Goal: Information Seeking & Learning: Understand process/instructions

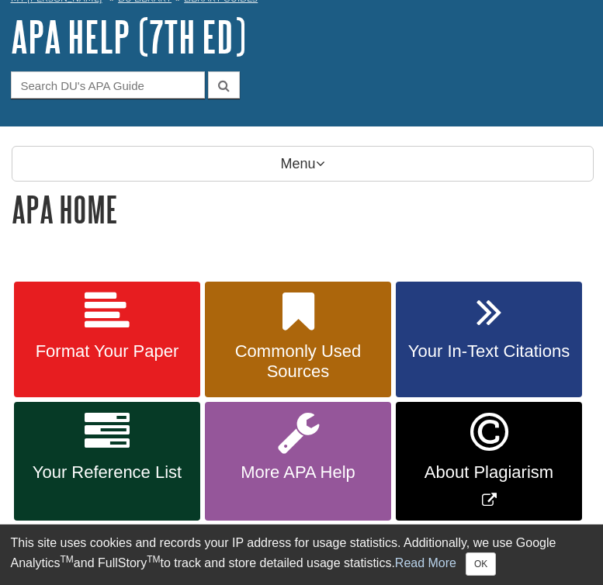
scroll to position [160, 0]
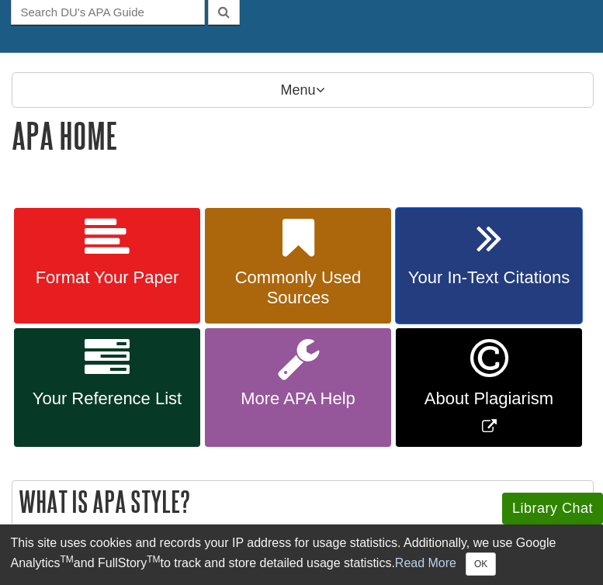
click at [469, 273] on span "Your In-Text Citations" at bounding box center [488, 278] width 163 height 20
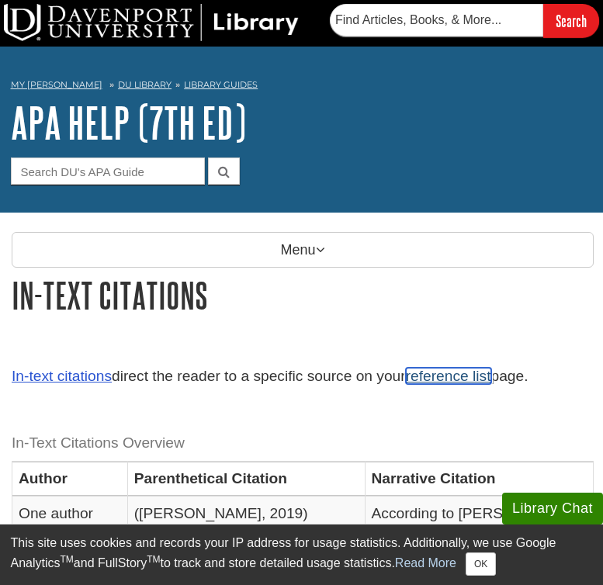
click at [463, 378] on link "reference list" at bounding box center [448, 376] width 85 height 16
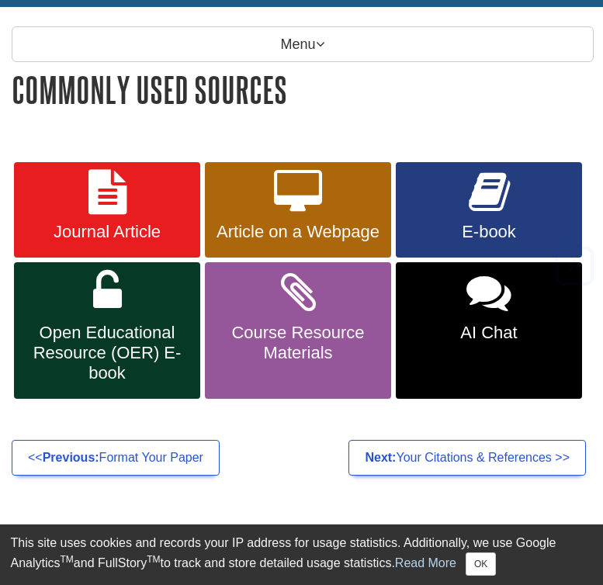
scroll to position [212, 0]
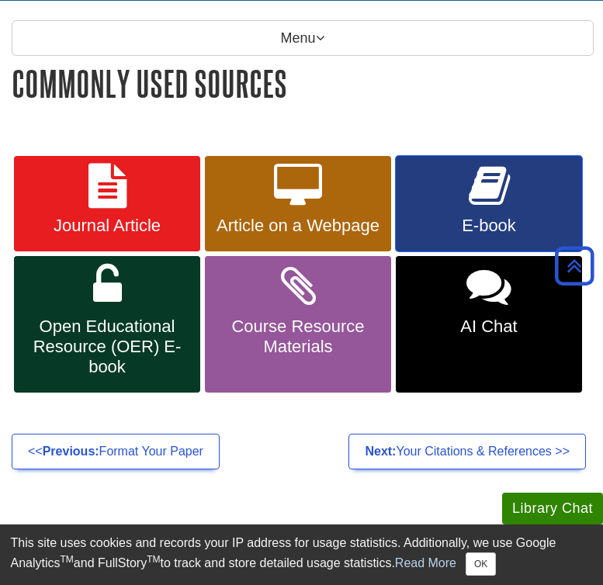
click at [472, 224] on span "E-book" at bounding box center [488, 226] width 163 height 20
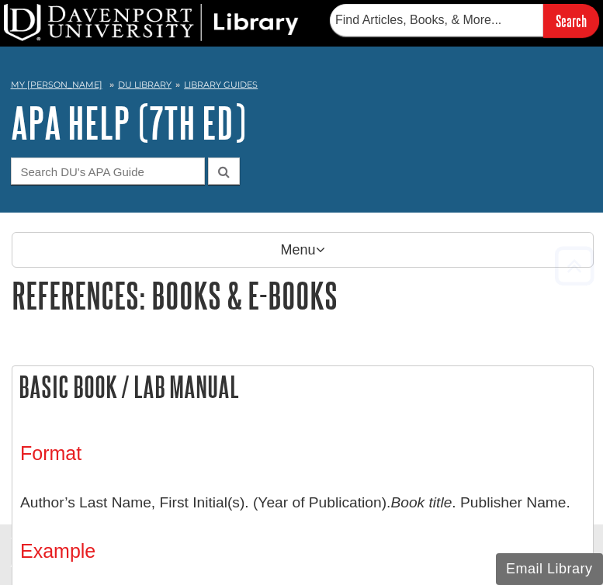
scroll to position [2667, 0]
